Goal: Transaction & Acquisition: Download file/media

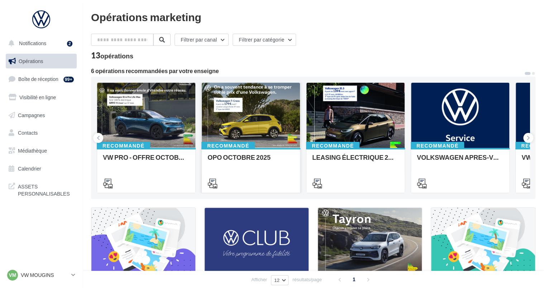
click at [239, 120] on div at bounding box center [251, 116] width 98 height 66
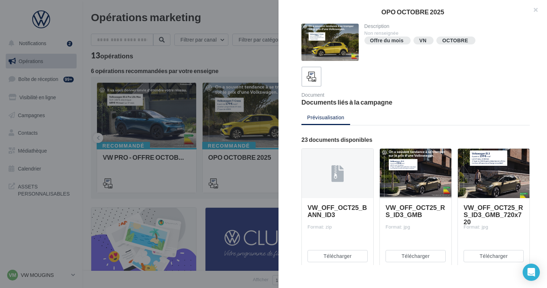
click at [495, 182] on div at bounding box center [494, 174] width 72 height 50
click at [495, 256] on button "Télécharger" at bounding box center [494, 256] width 60 height 12
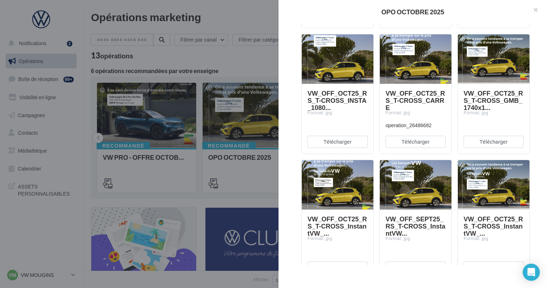
scroll to position [501, 0]
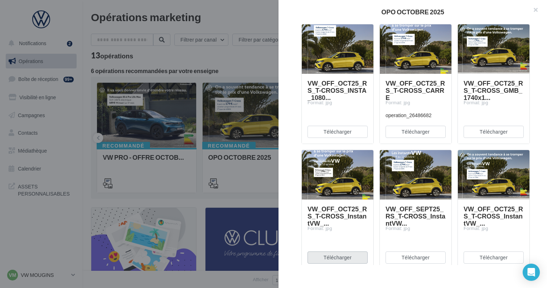
click at [347, 259] on button "Télécharger" at bounding box center [338, 257] width 60 height 12
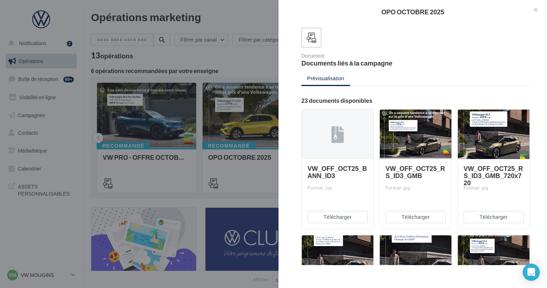
scroll to position [0, 0]
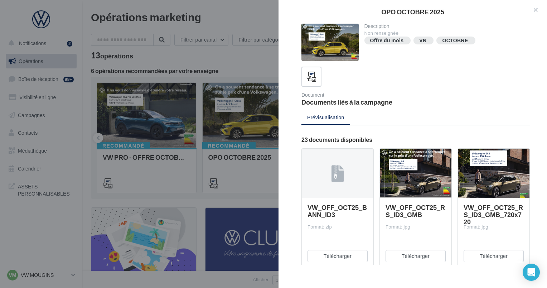
click at [426, 40] on div "VN" at bounding box center [423, 40] width 9 height 7
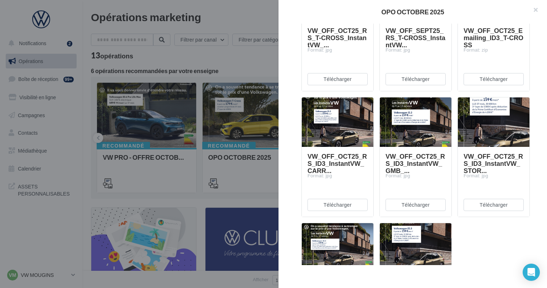
scroll to position [788, 0]
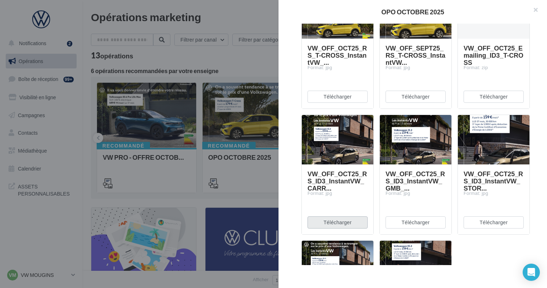
click at [353, 227] on button "Télécharger" at bounding box center [338, 222] width 60 height 12
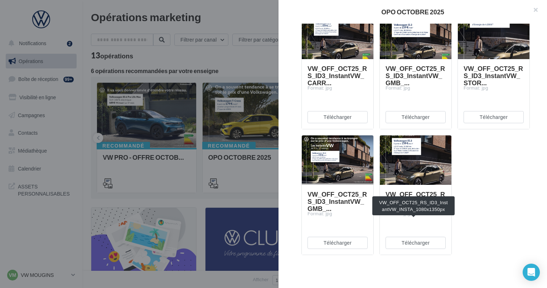
scroll to position [894, 0]
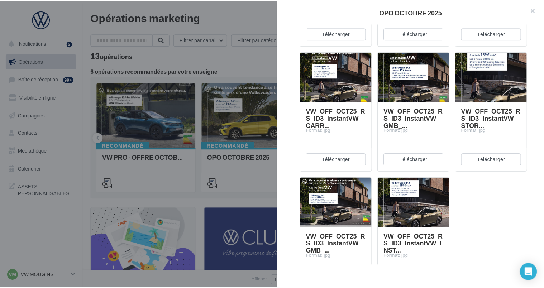
scroll to position [858, 0]
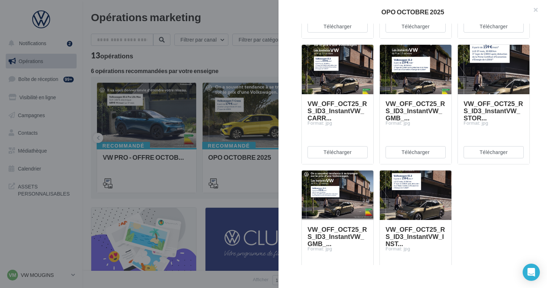
click at [352, 201] on div at bounding box center [338, 195] width 72 height 50
click at [538, 7] on button "button" at bounding box center [533, 10] width 29 height 21
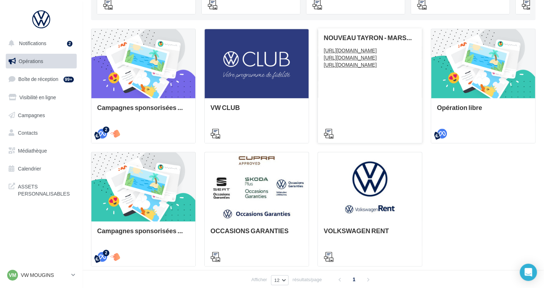
scroll to position [179, 0]
